Goal: Download file/media

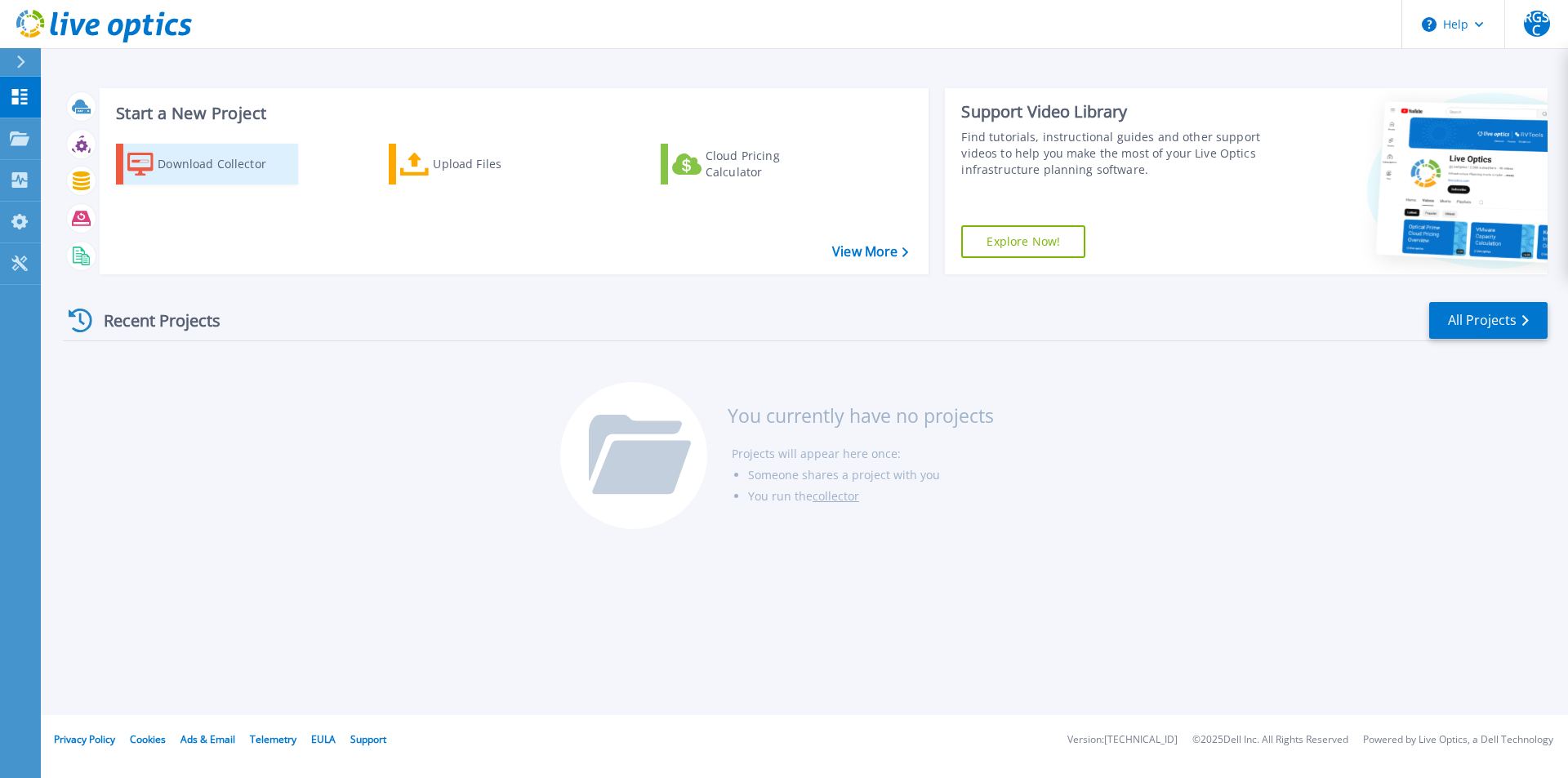
click at [195, 172] on div "Download Collector" at bounding box center [223, 164] width 131 height 32
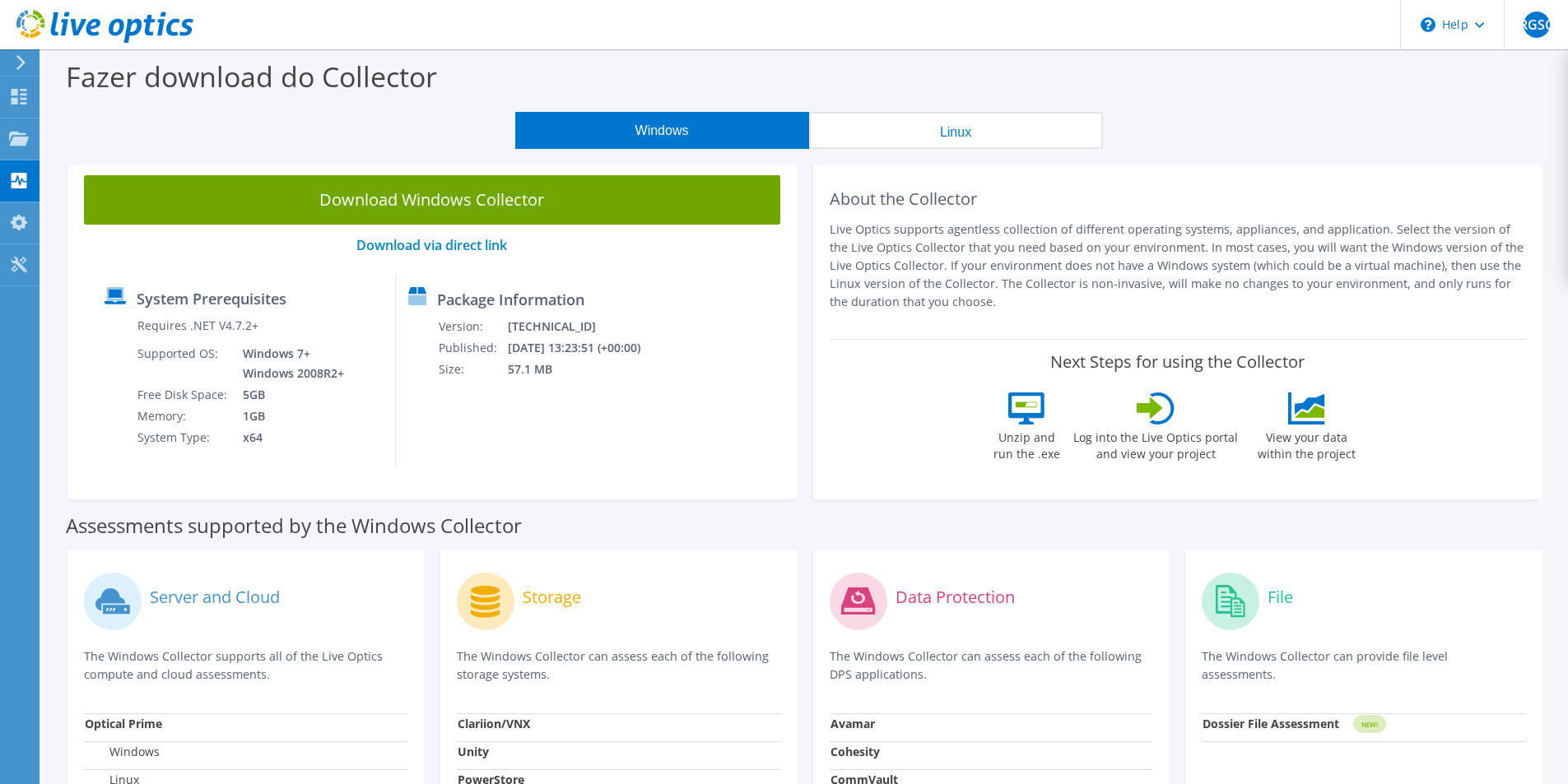
click at [968, 139] on button "Linux" at bounding box center [955, 130] width 293 height 37
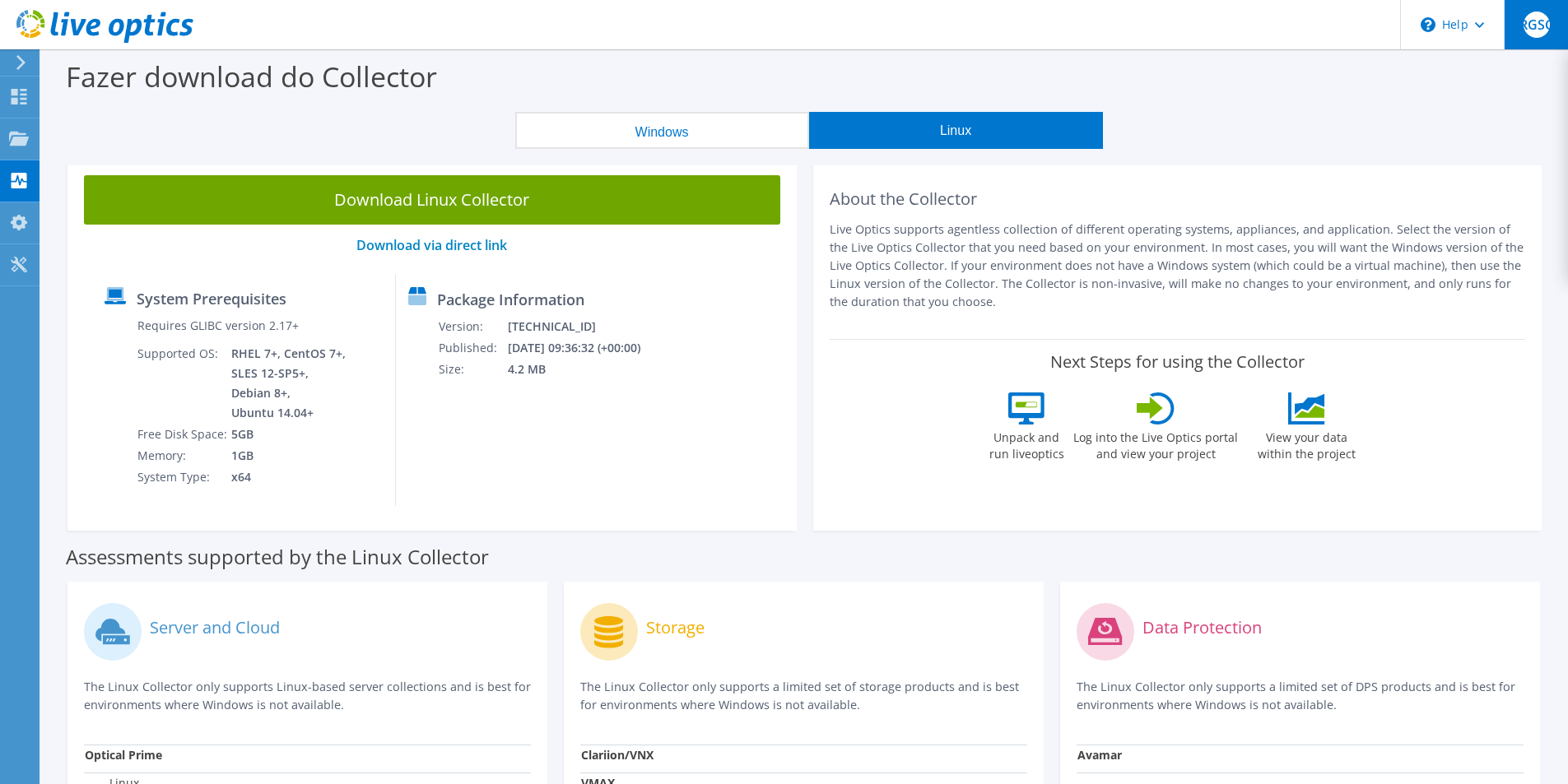
click at [1540, 21] on span "RGSC" at bounding box center [1536, 25] width 26 height 26
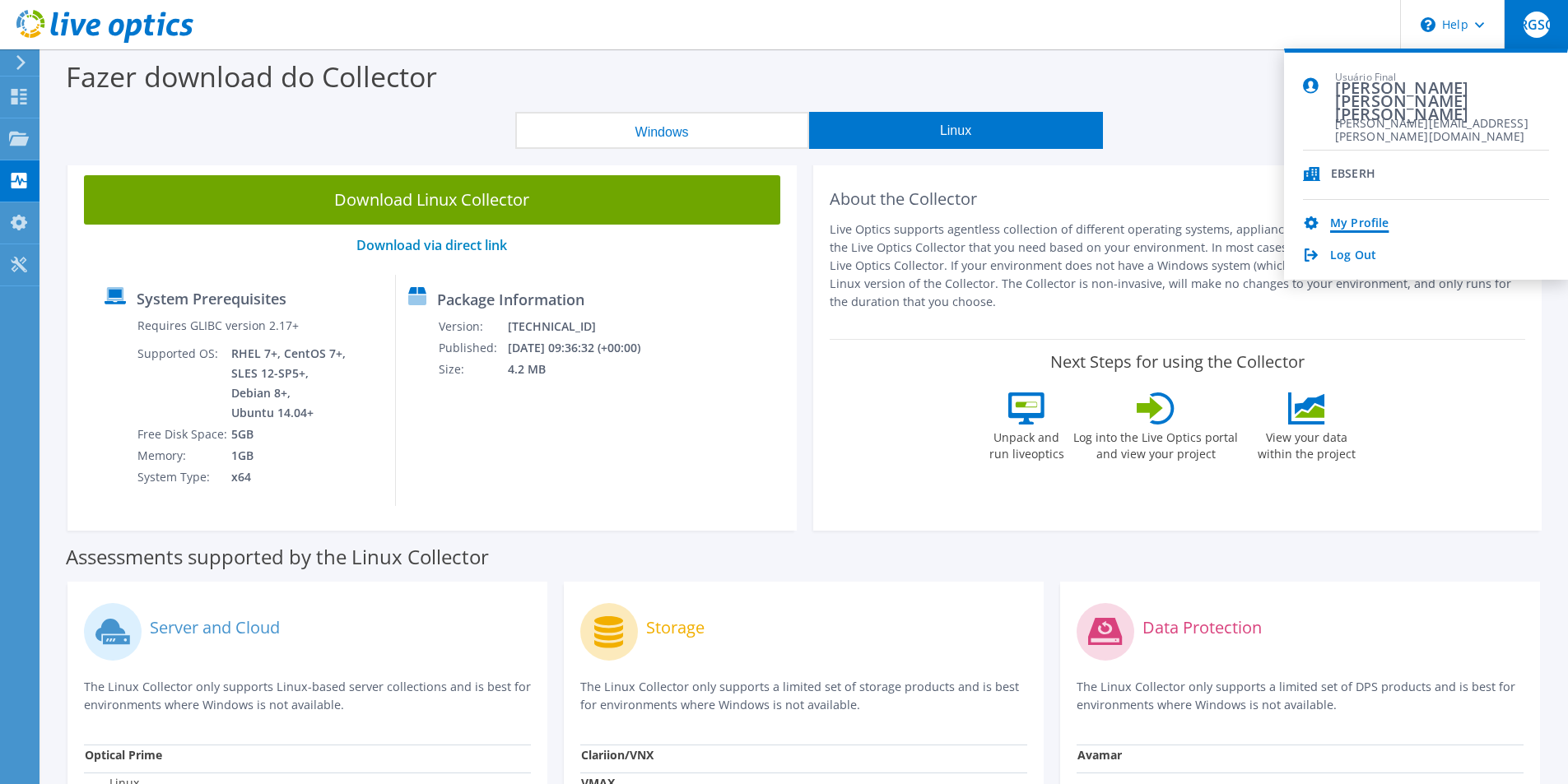
click at [1352, 222] on link "My Profile" at bounding box center [1359, 223] width 58 height 15
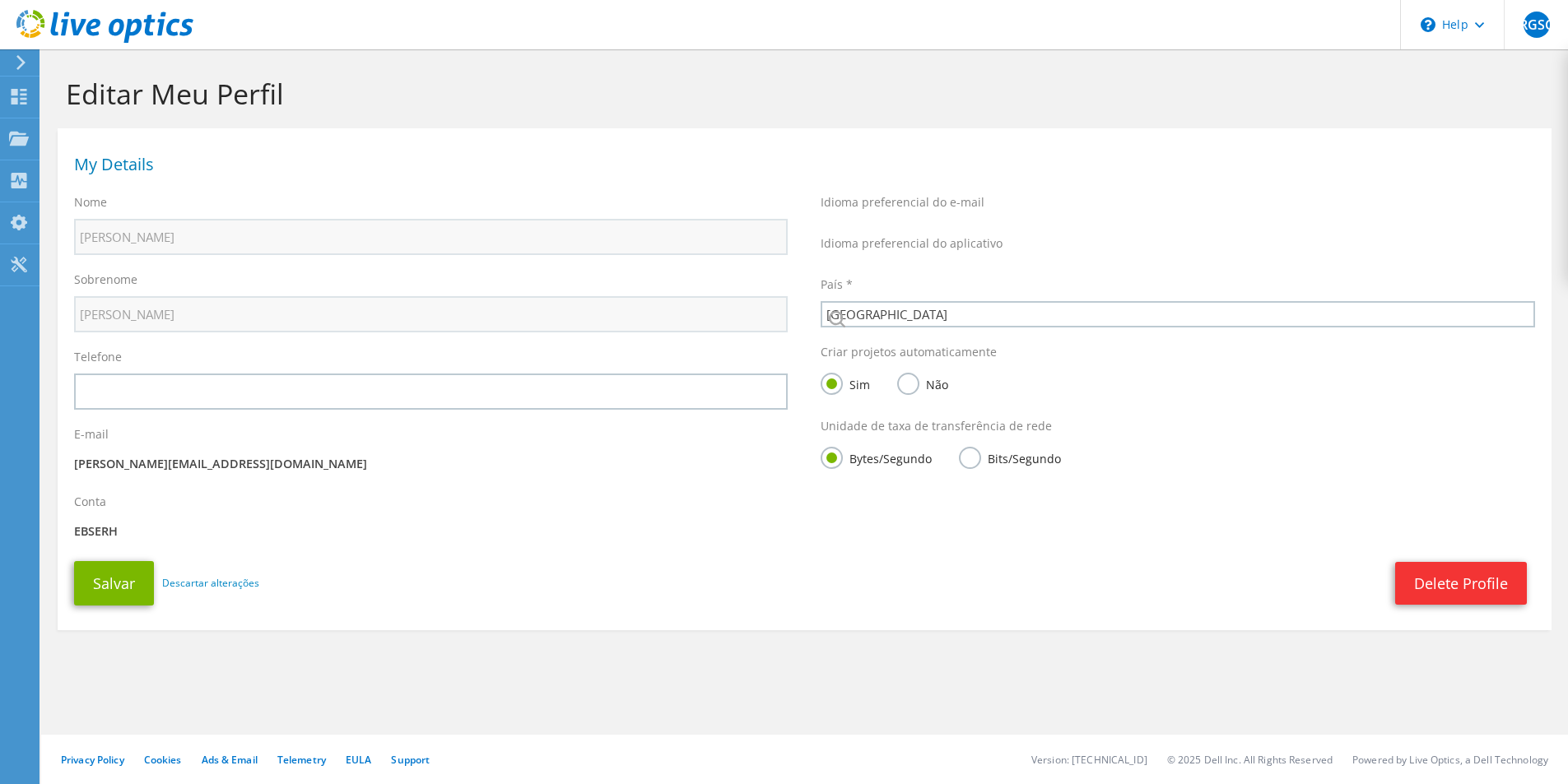
select select "30"
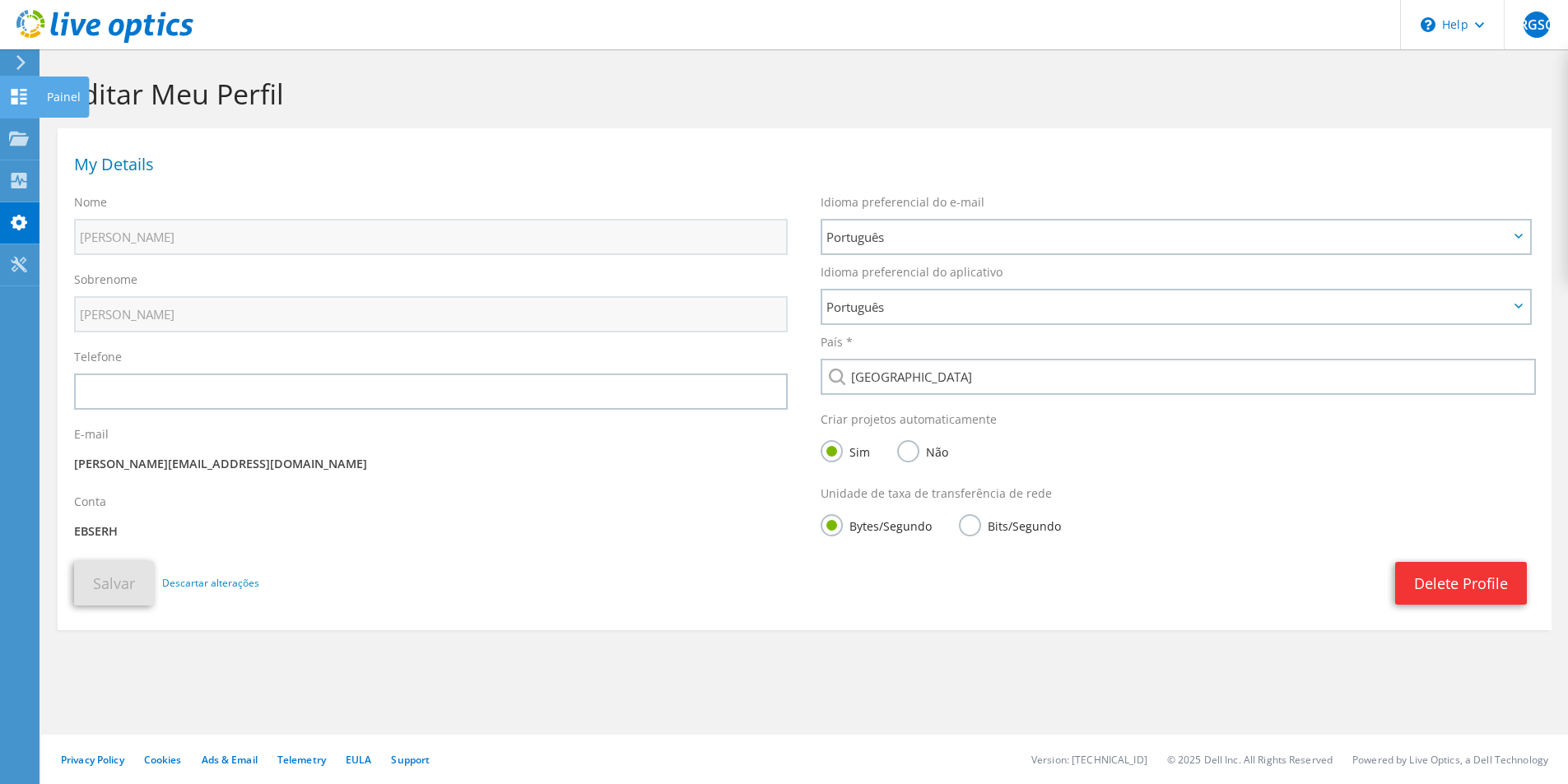
click at [9, 99] on icon at bounding box center [19, 96] width 20 height 15
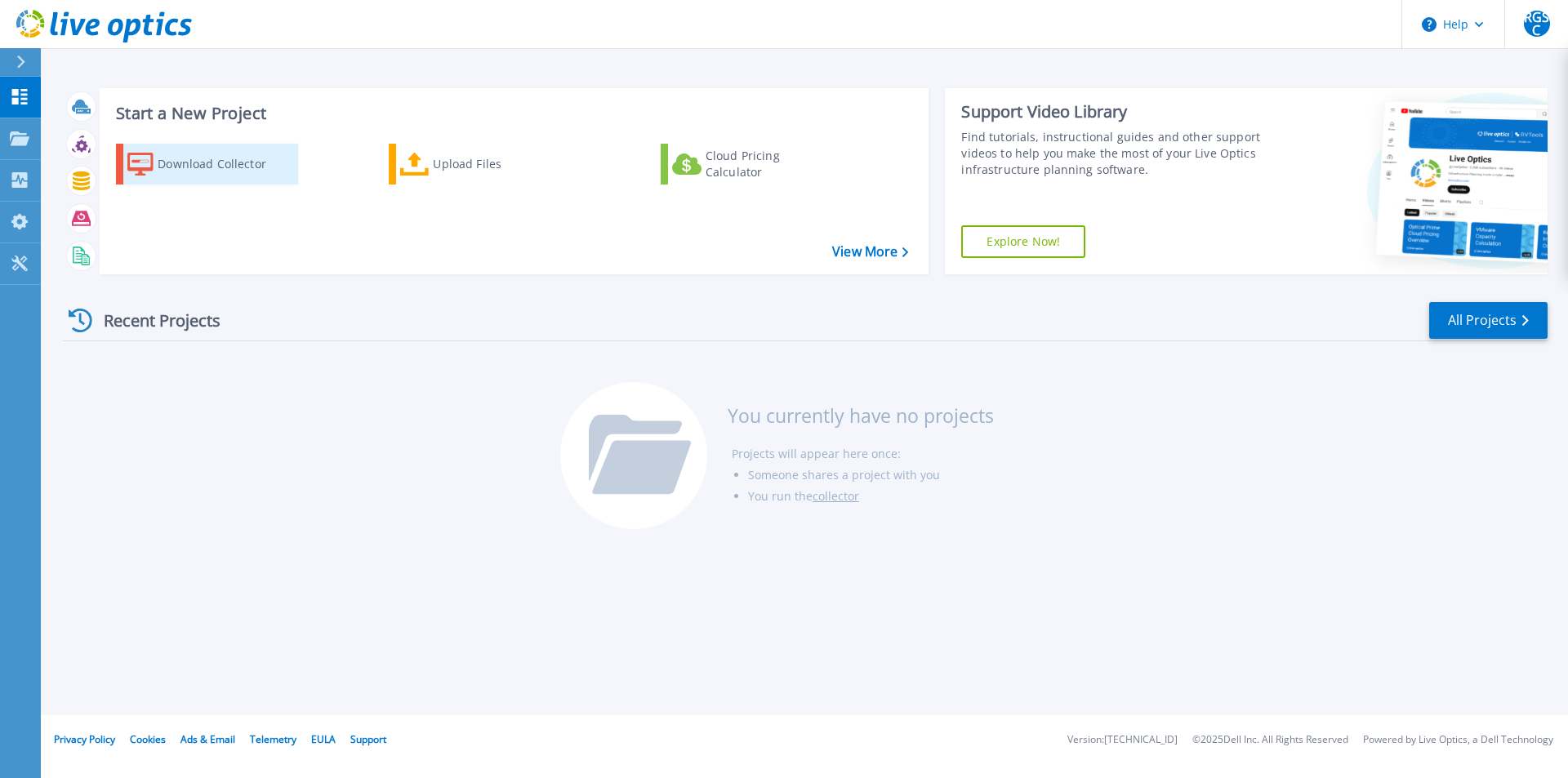
click at [236, 163] on div "Download Collector" at bounding box center [223, 164] width 131 height 32
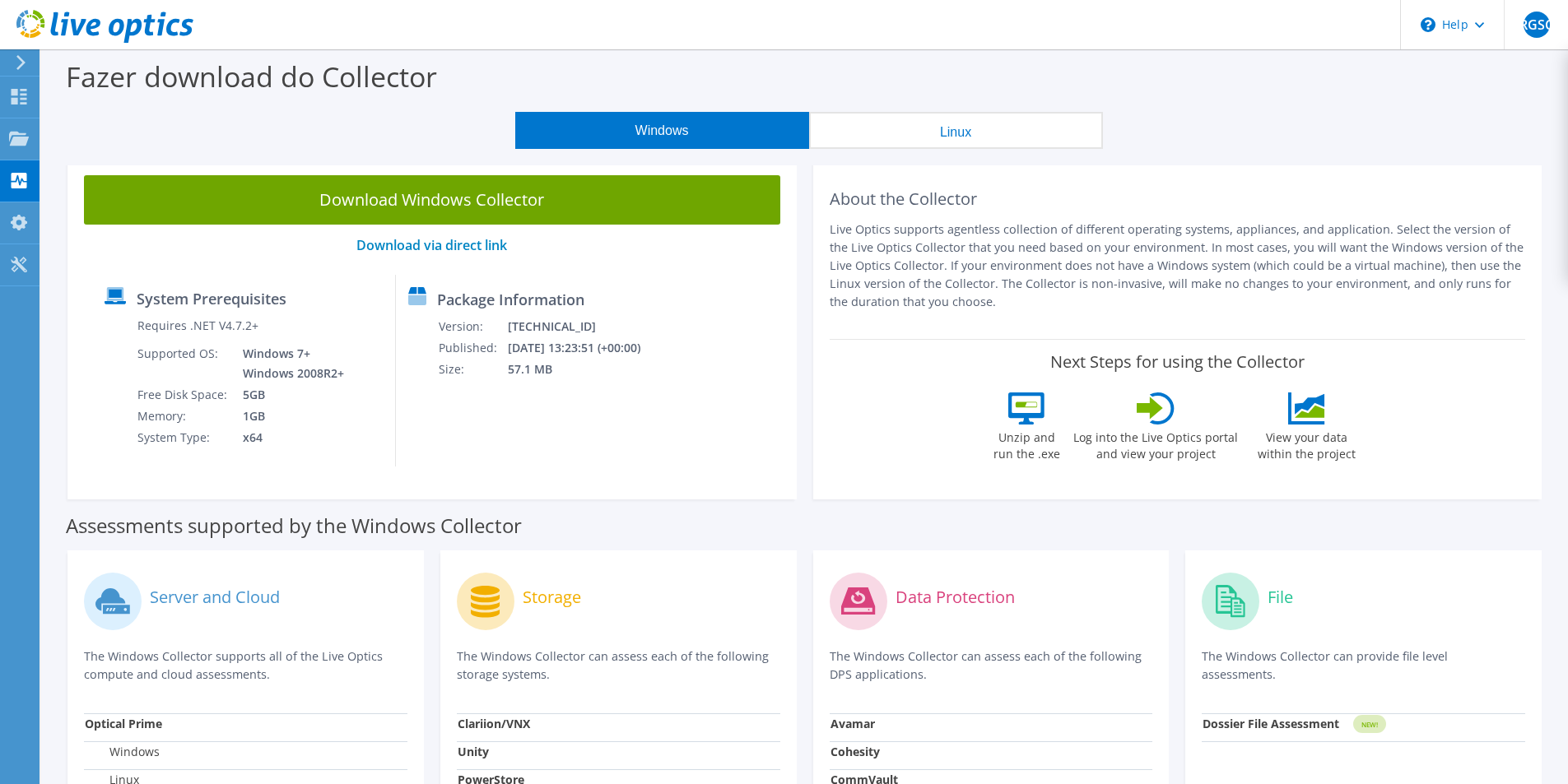
click at [943, 129] on button "Linux" at bounding box center [955, 130] width 293 height 37
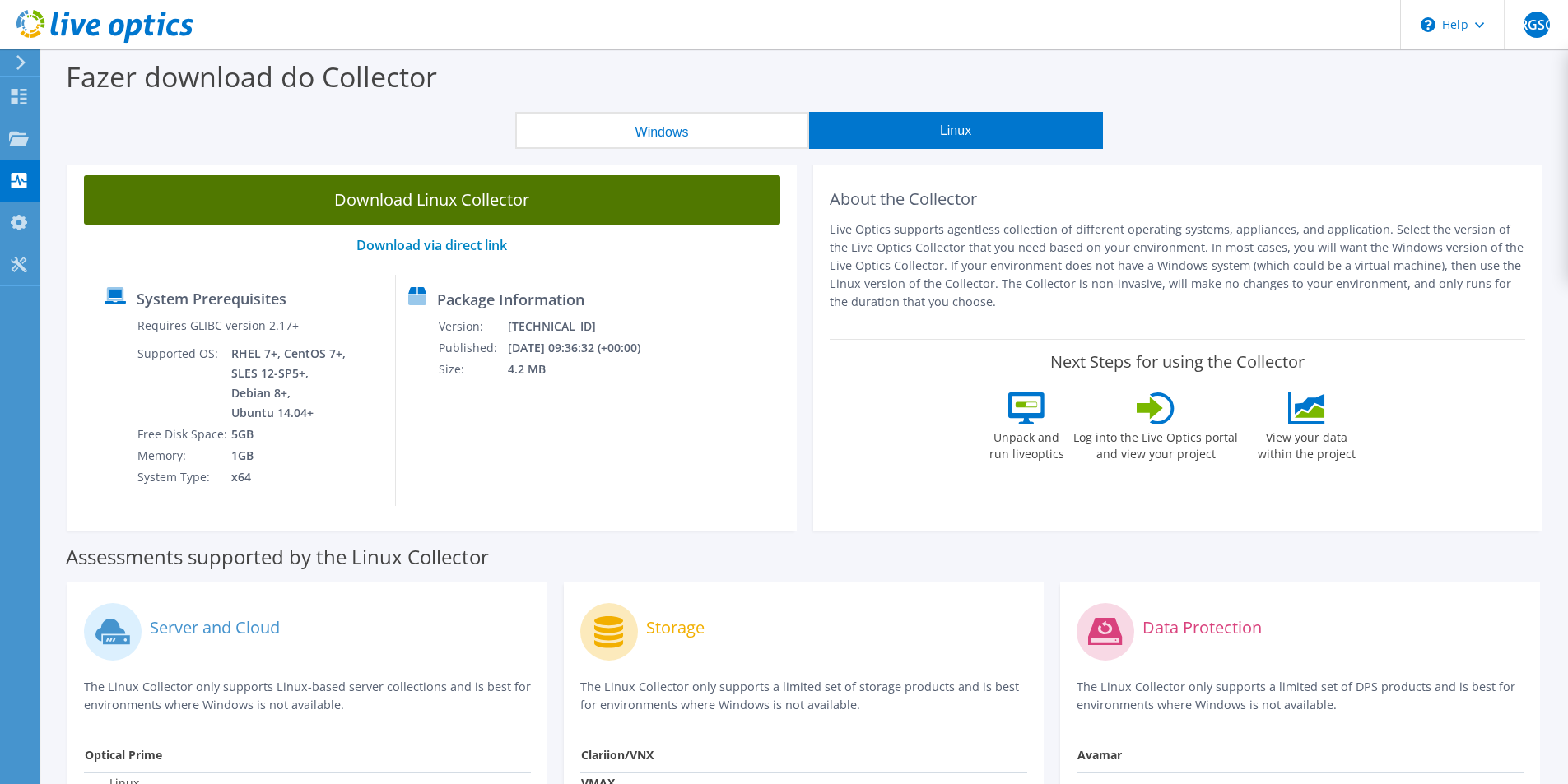
click at [415, 207] on link "Download Linux Collector" at bounding box center [432, 200] width 696 height 49
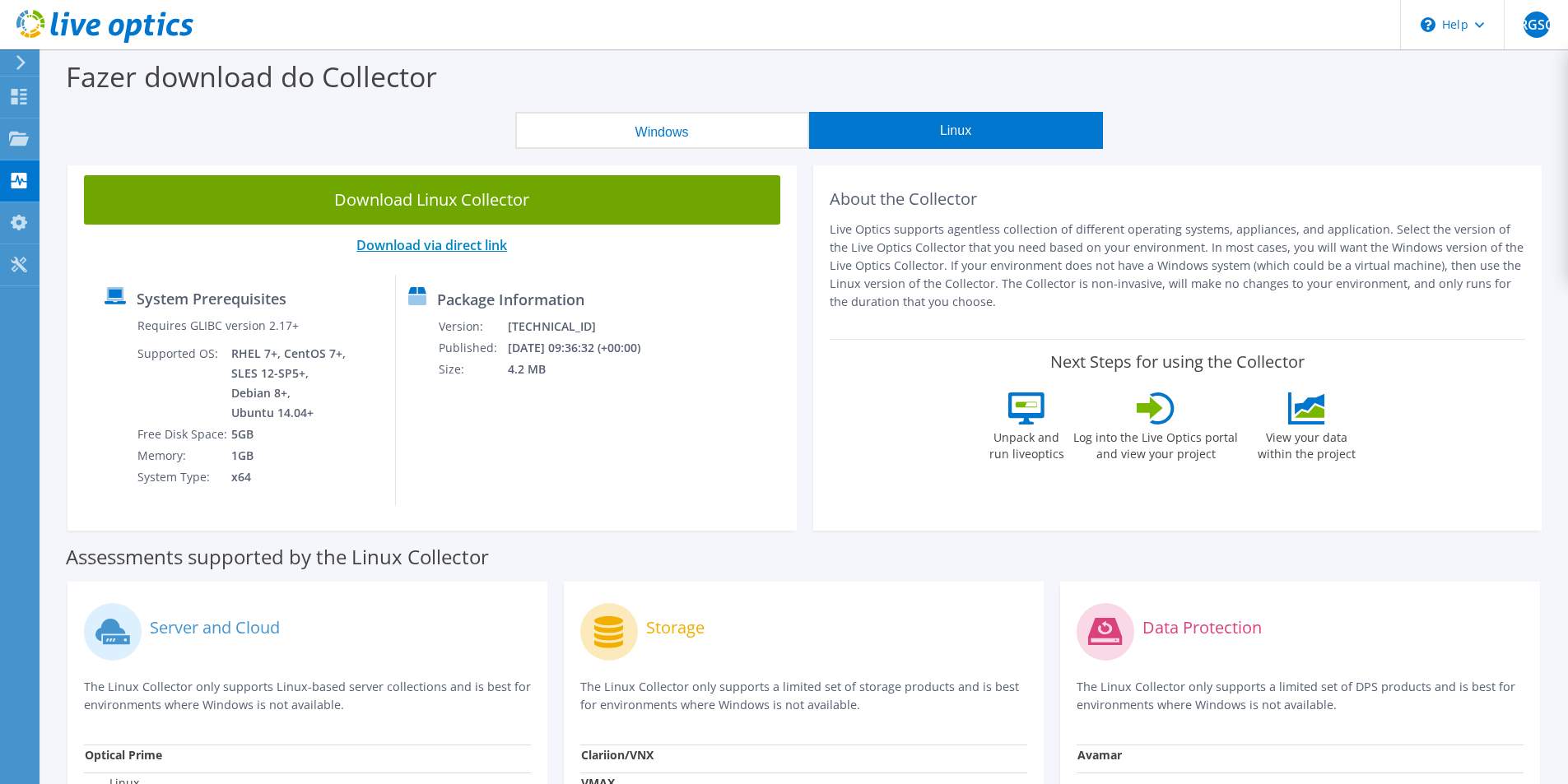
click at [445, 243] on link "Download via direct link" at bounding box center [432, 245] width 151 height 18
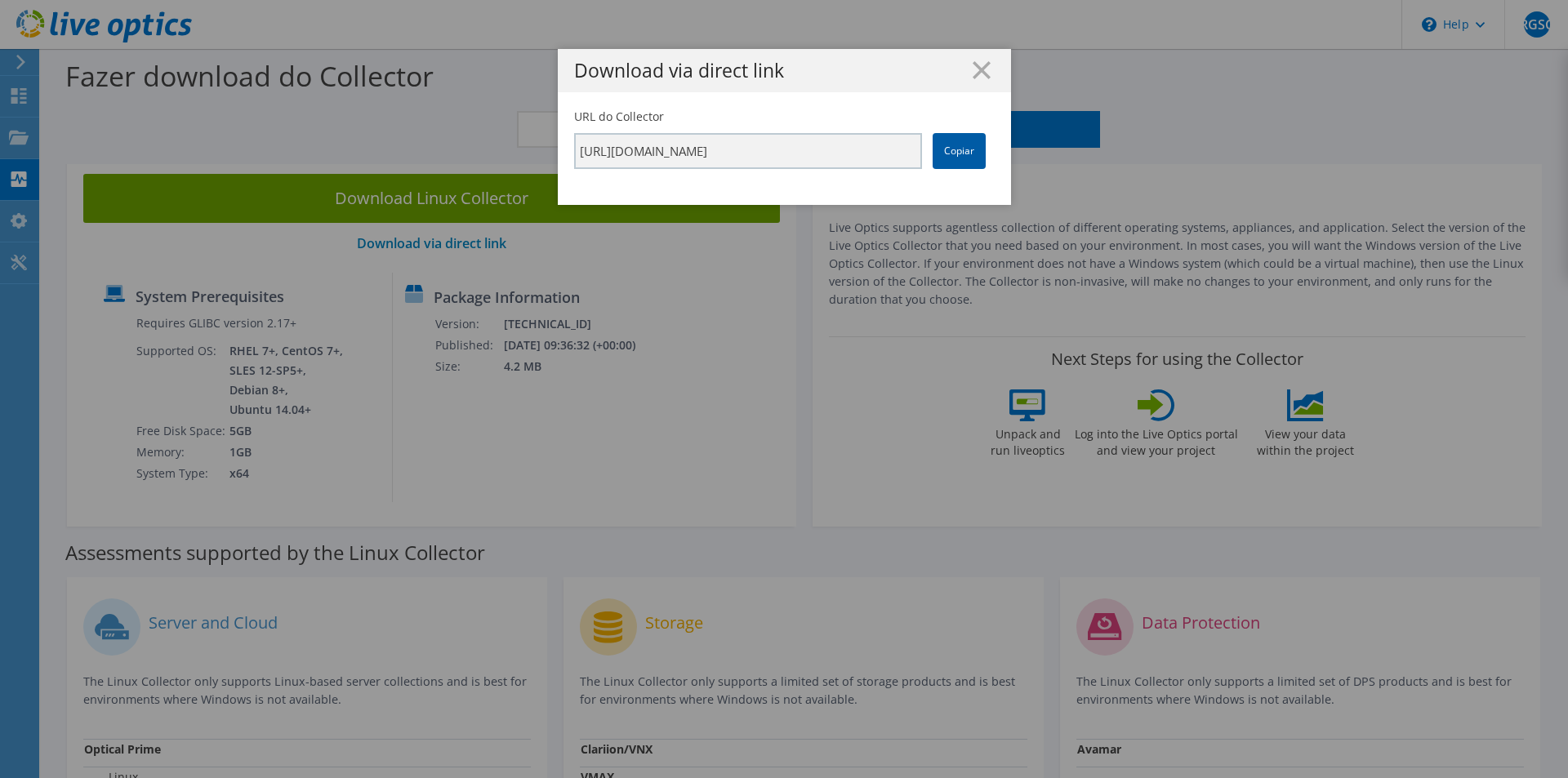
click at [969, 151] on link "Copiar" at bounding box center [958, 151] width 53 height 36
drag, startPoint x: 977, startPoint y: 74, endPoint x: 974, endPoint y: 66, distance: 8.5
click at [977, 73] on line at bounding box center [982, 70] width 16 height 16
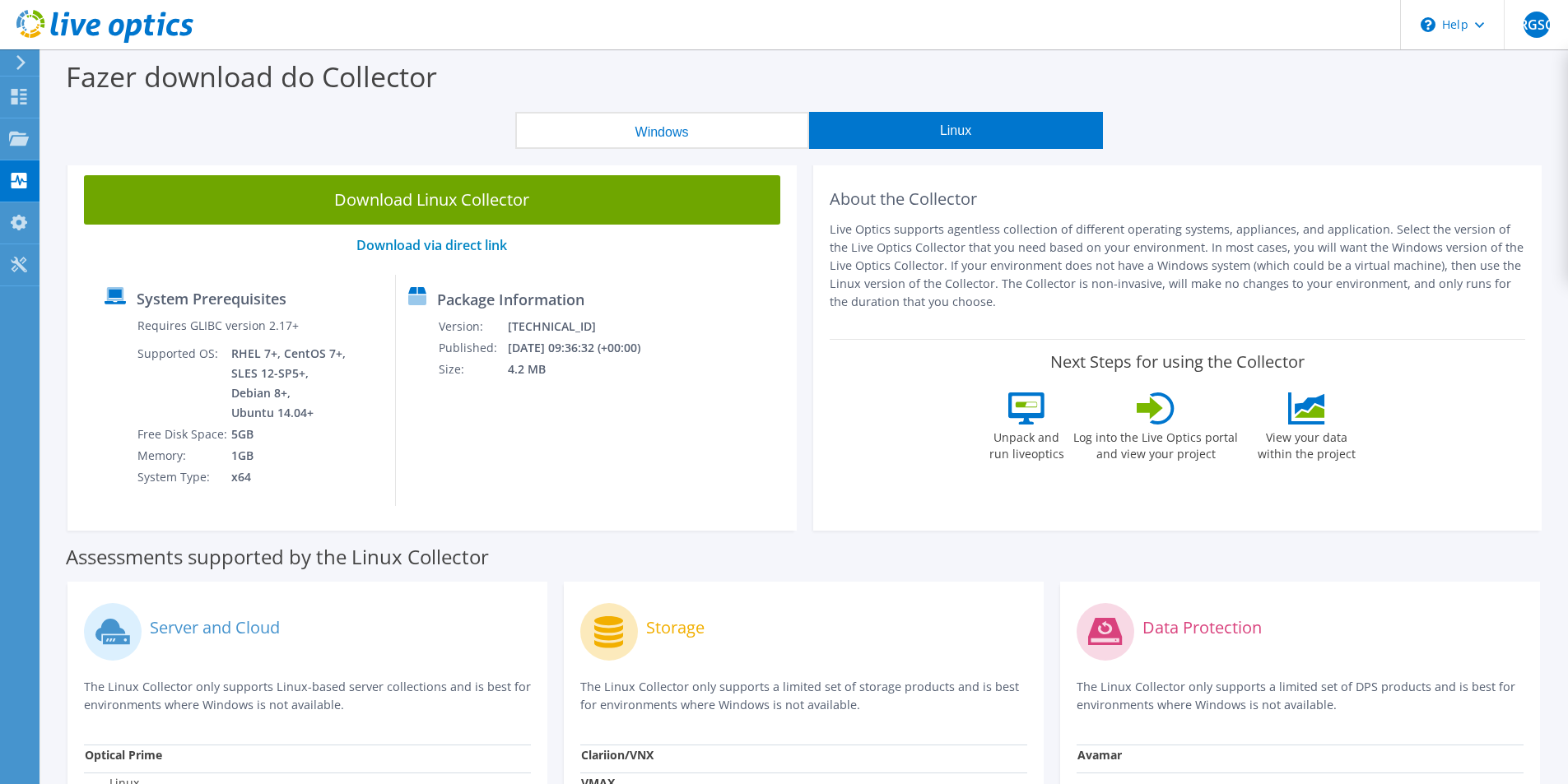
click at [1025, 402] on icon at bounding box center [1027, 408] width 36 height 32
click at [1175, 434] on label "Log into the Live Optics portal and view your project" at bounding box center [1155, 443] width 166 height 38
click at [1370, 404] on div "Next Steps for using the Collector Unpack and run liveoptics Log into the Live …" at bounding box center [1177, 411] width 696 height 144
click at [485, 306] on label "Package Information" at bounding box center [511, 300] width 147 height 16
click at [151, 291] on label "System Prerequisites" at bounding box center [211, 299] width 150 height 16
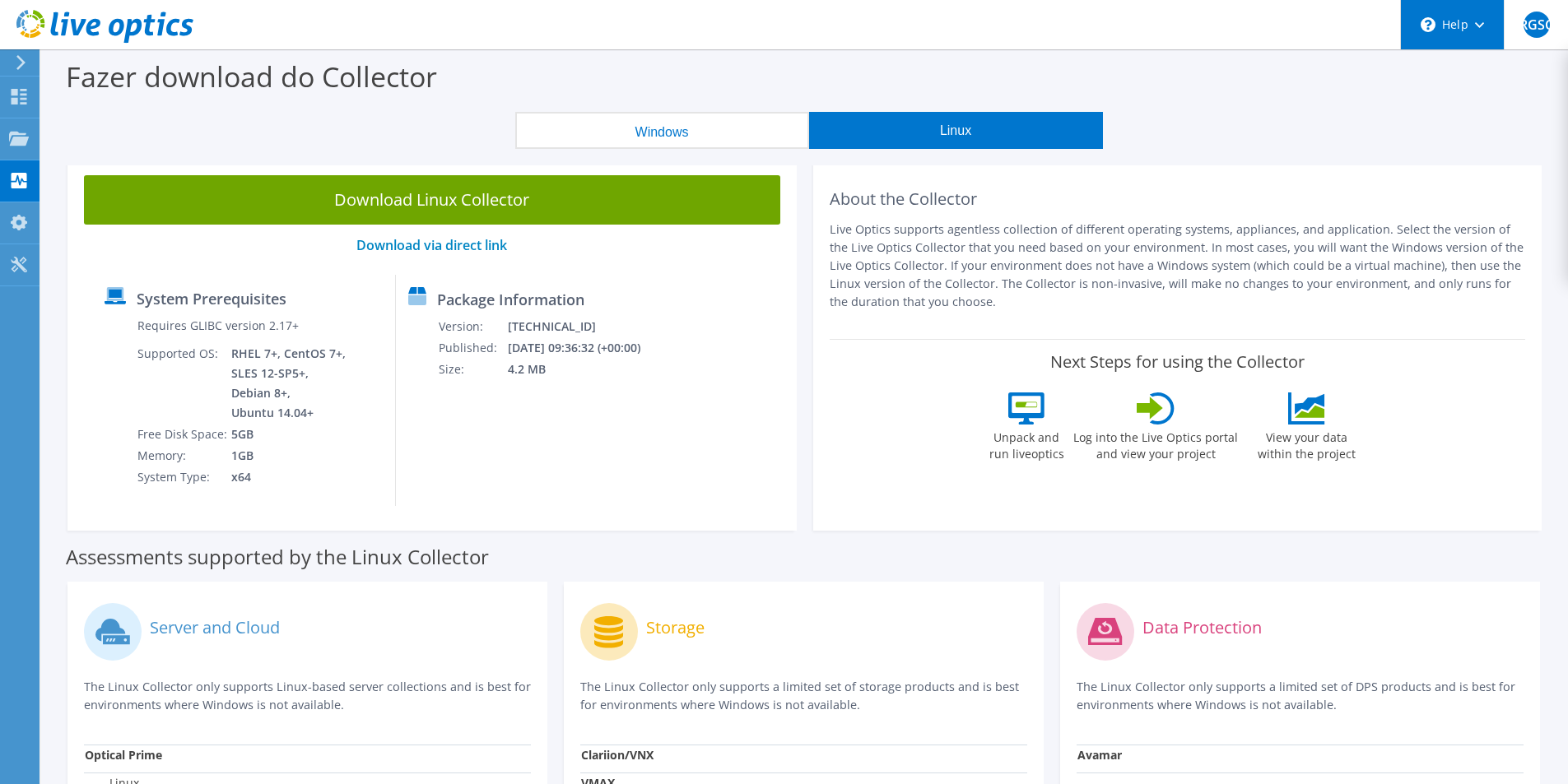
click at [1449, 13] on div "\n Help" at bounding box center [1452, 25] width 104 height 49
click at [1308, 122] on div "Windows Linux" at bounding box center [808, 130] width 1502 height 37
